Goal: Obtain resource: Obtain resource

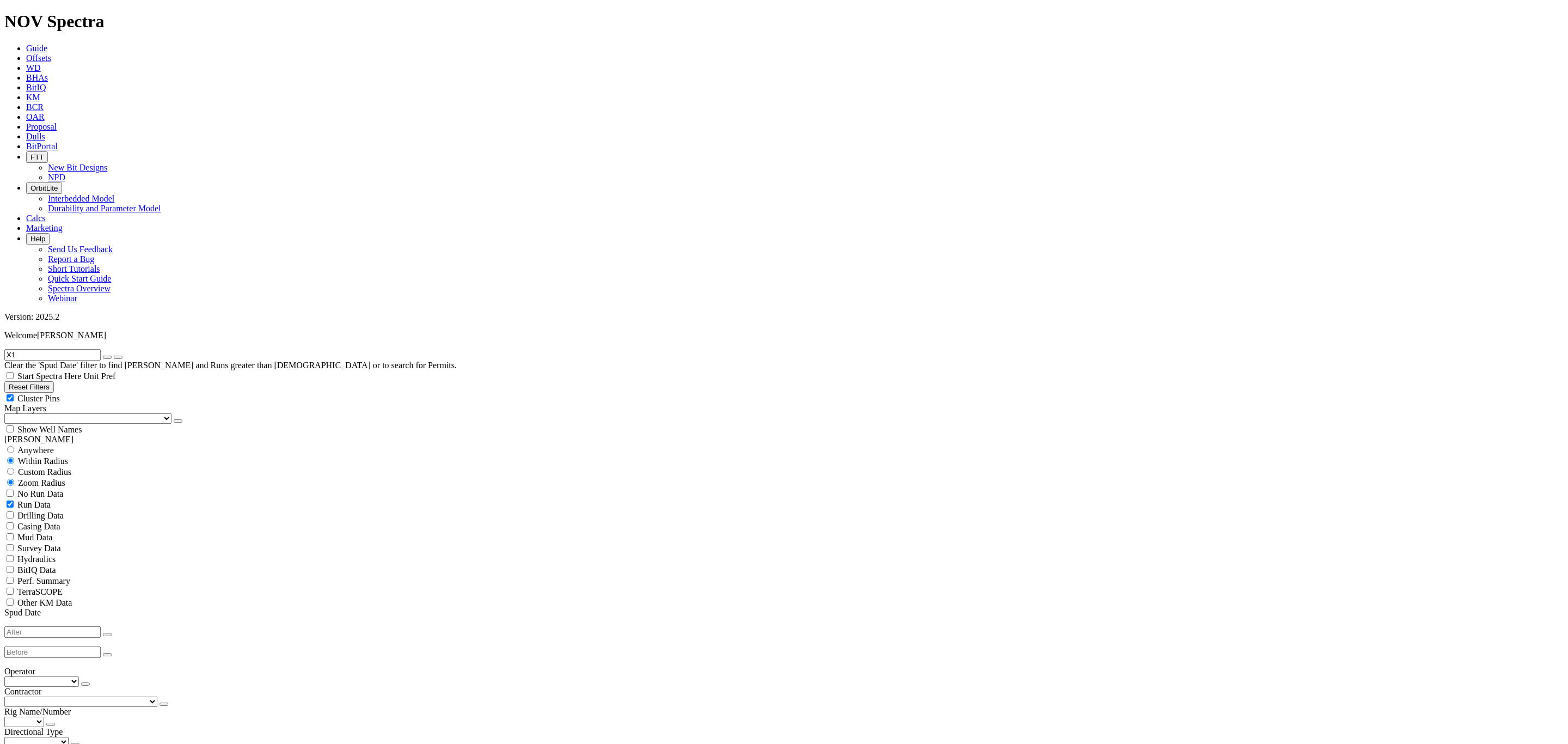
scroll to position [3778, 0]
click at [107, 357] on icon "button" at bounding box center [107, 357] width 0 height 0
click at [59, 677] on select "Newfield Exploration And Production - (209) Crescent Point Energy - (183) Xcl R…" at bounding box center [81, 682] width 153 height 11
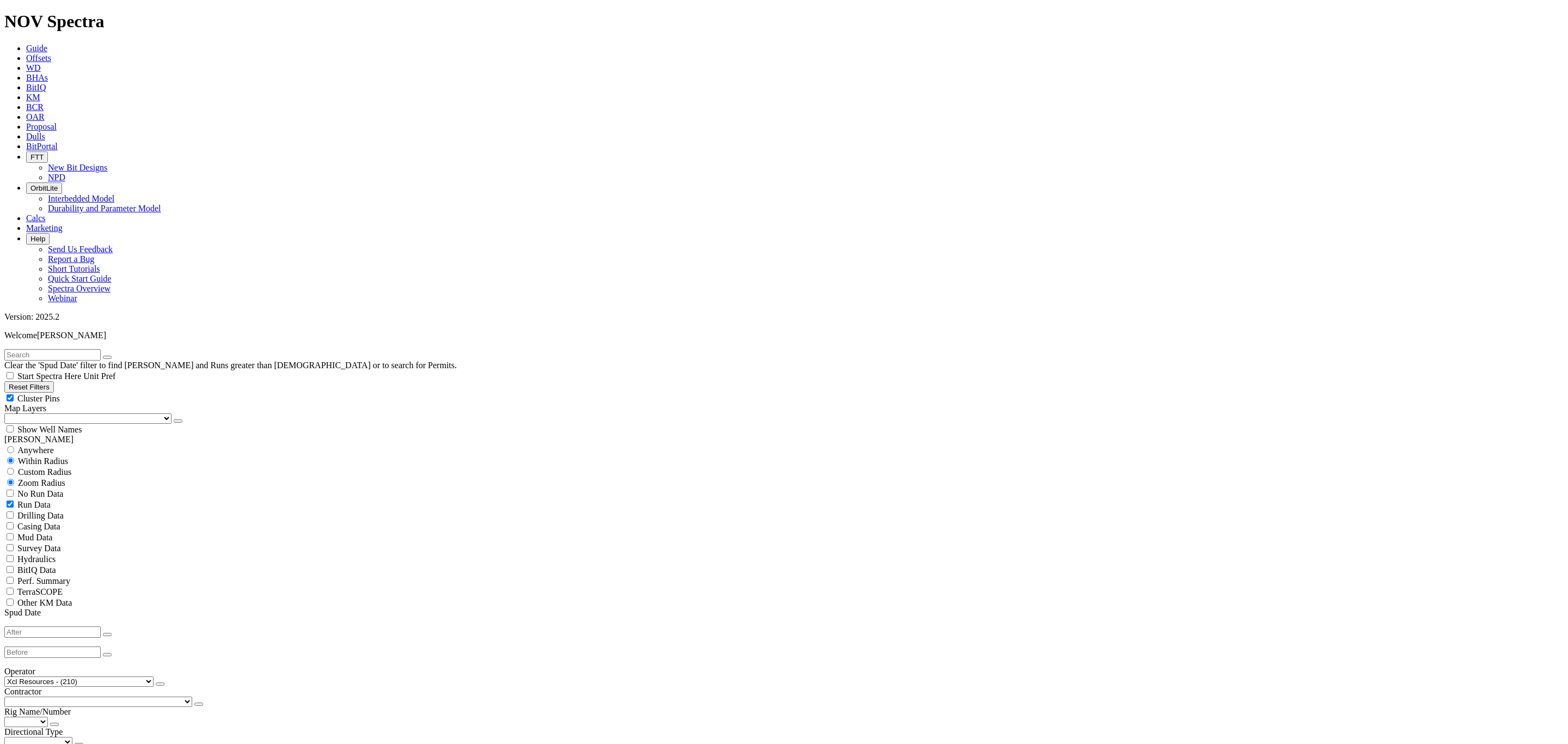
click at [8, 677] on select "Xcl Resources - (210) Crescent Point Energy - (90) Newfield Exploration And Pro…" at bounding box center [79, 682] width 149 height 11
select select "? object:90232 ?"
click at [59, 667] on link "(Clear)" at bounding box center [50, 671] width 25 height 9
select select
click at [17, 488] on div "No Run Data" at bounding box center [784, 494] width 1559 height 11
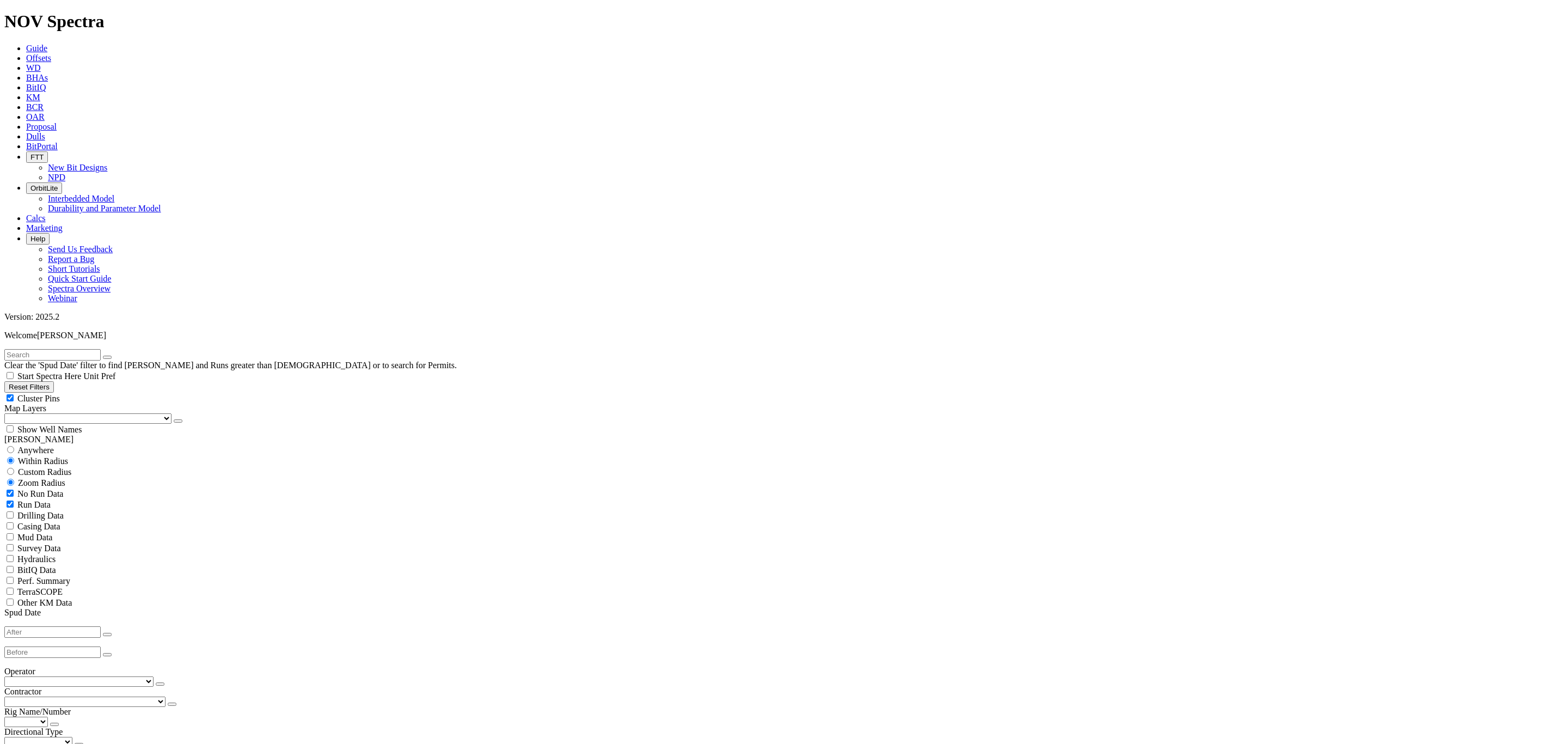
click at [17, 488] on div "No Run Data" at bounding box center [784, 494] width 1559 height 11
checkbox input "false"
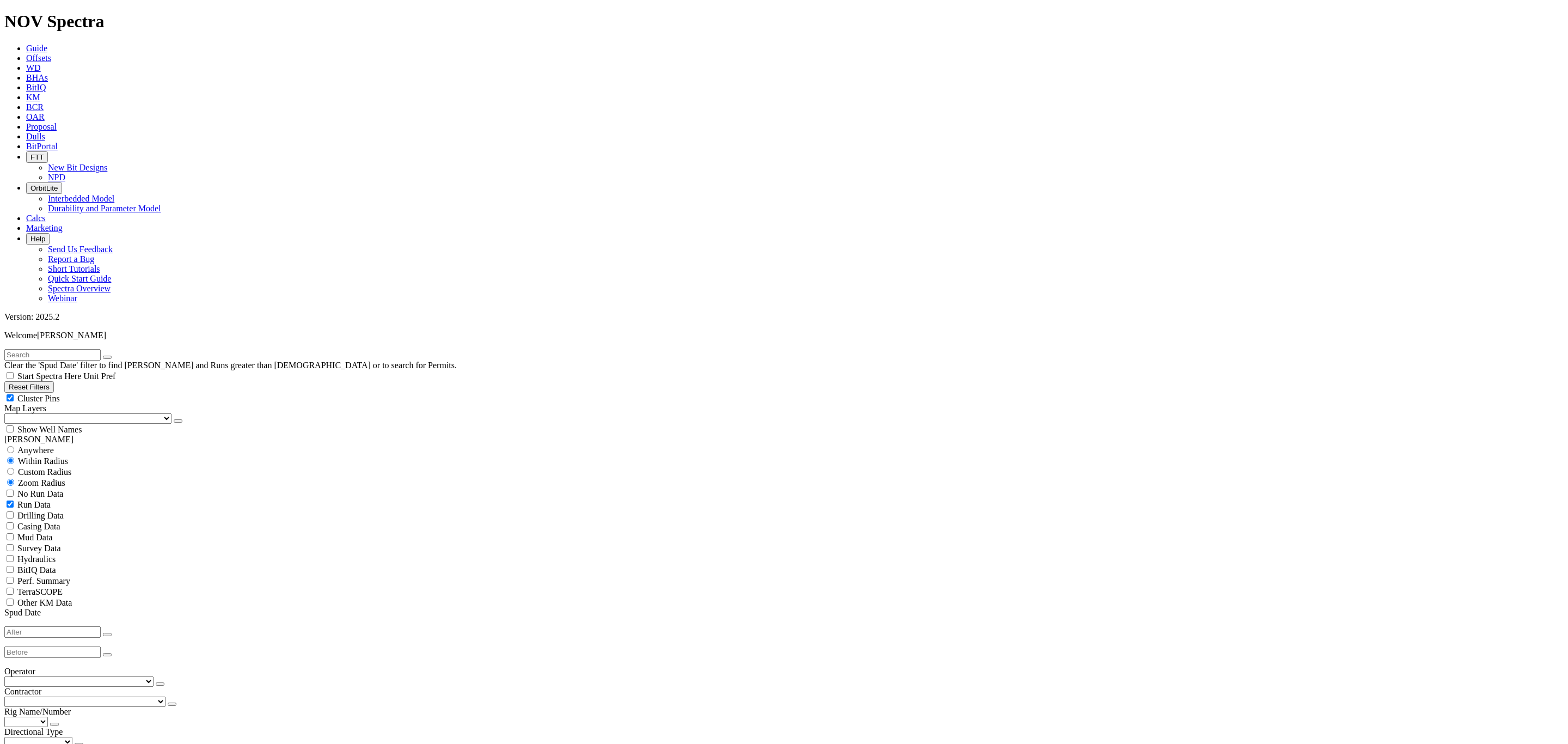
select select "? number:8.75 ?"
